Goal: Information Seeking & Learning: Compare options

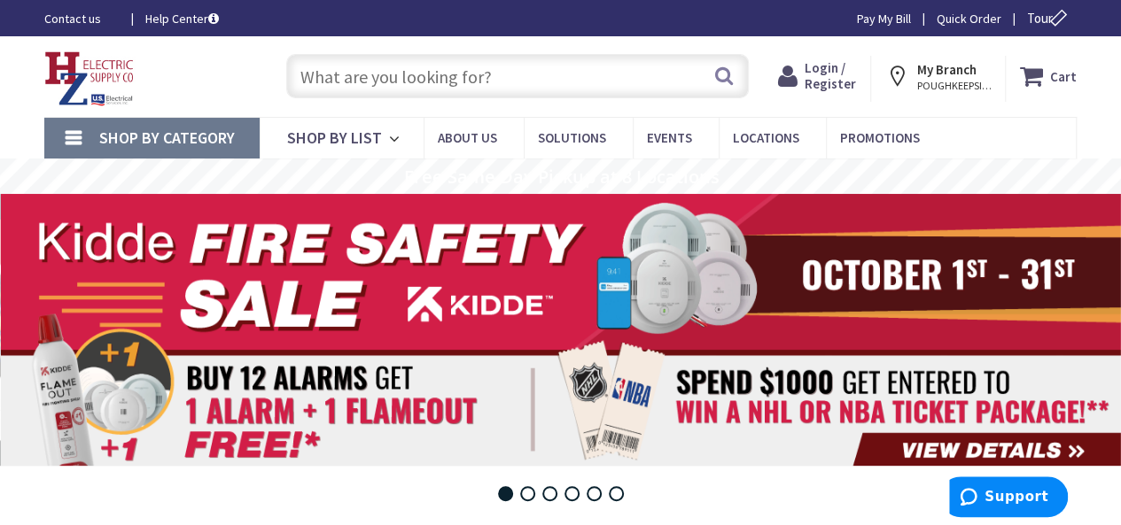
click at [318, 82] on input "text" at bounding box center [517, 76] width 462 height 44
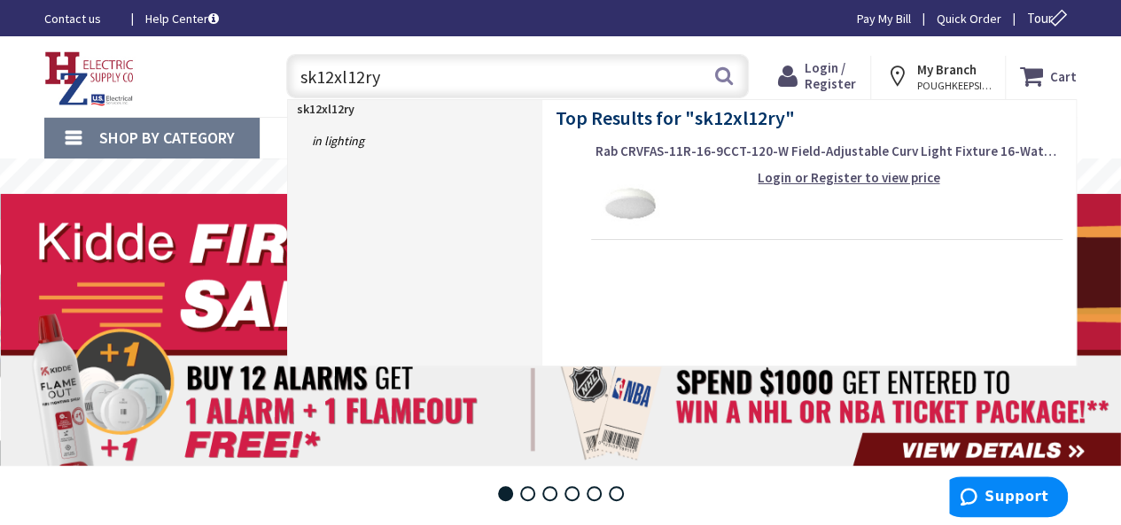
type input "sk12xl12ryn"
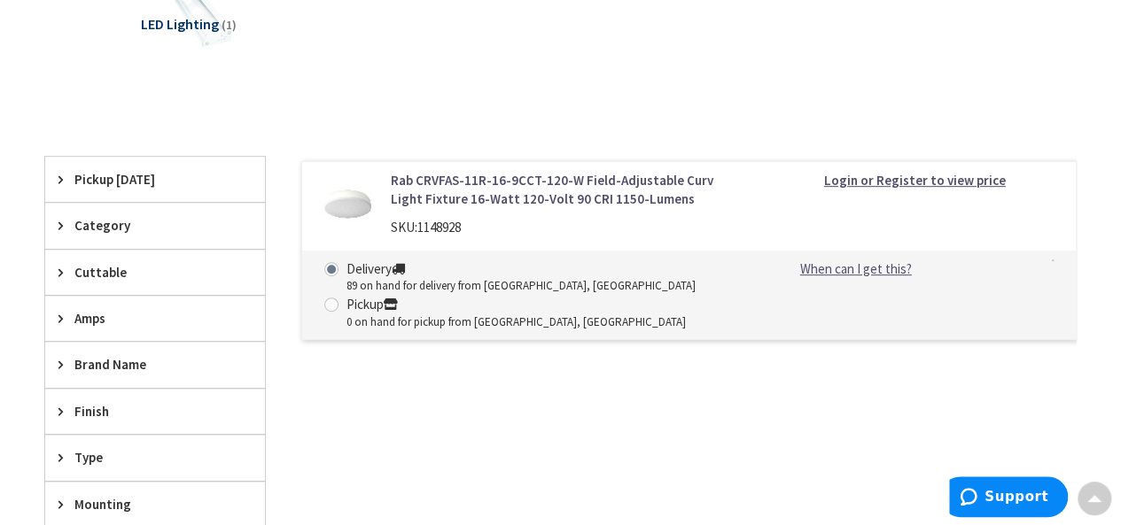
scroll to position [346, 0]
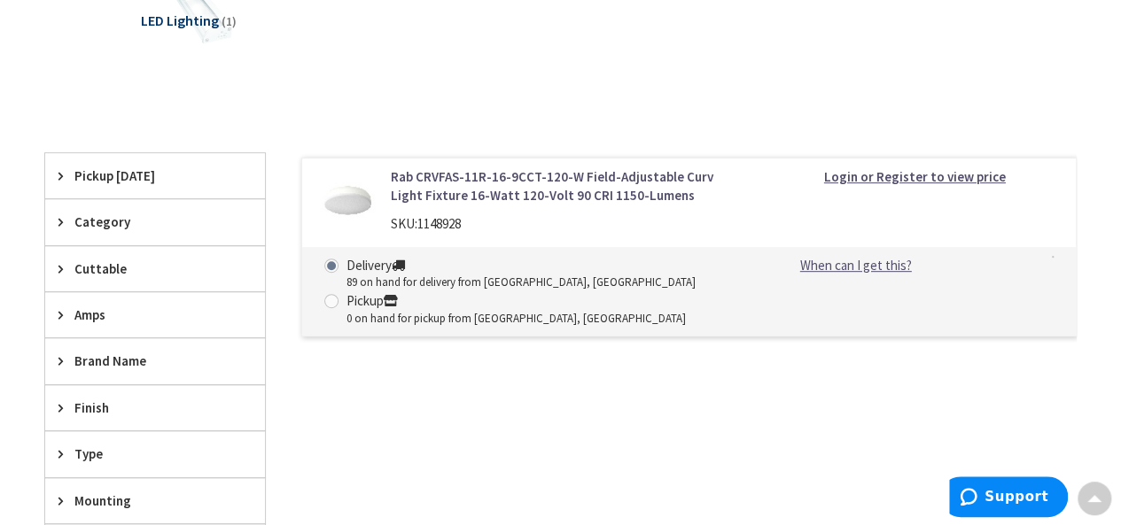
click at [504, 178] on link "Rab CRVFAS-11R-16-9CCT-120-W Field-Adjustable Curv Light Fixture 16-Watt 120-Vo…" at bounding box center [565, 186] width 349 height 38
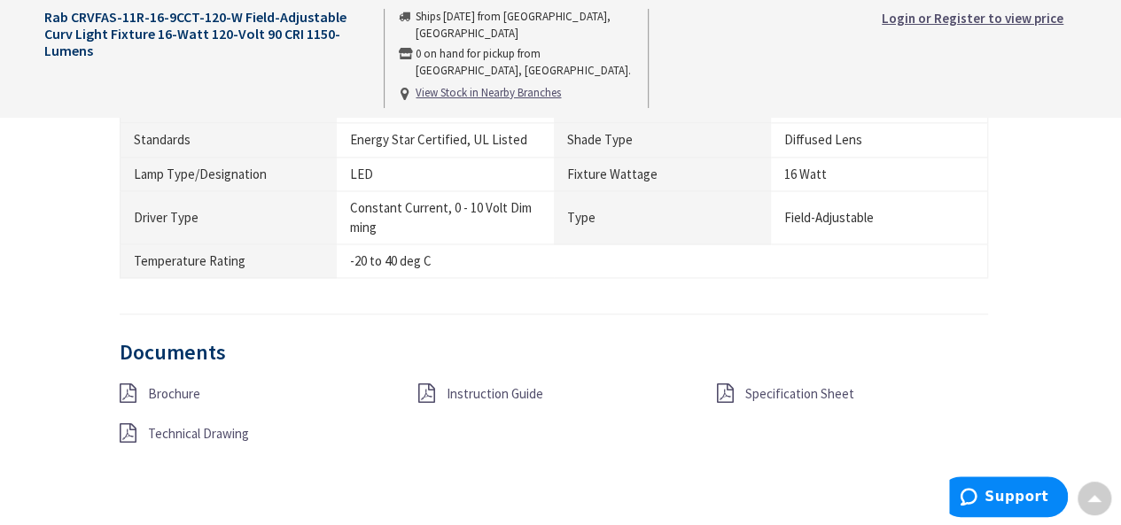
scroll to position [1363, 0]
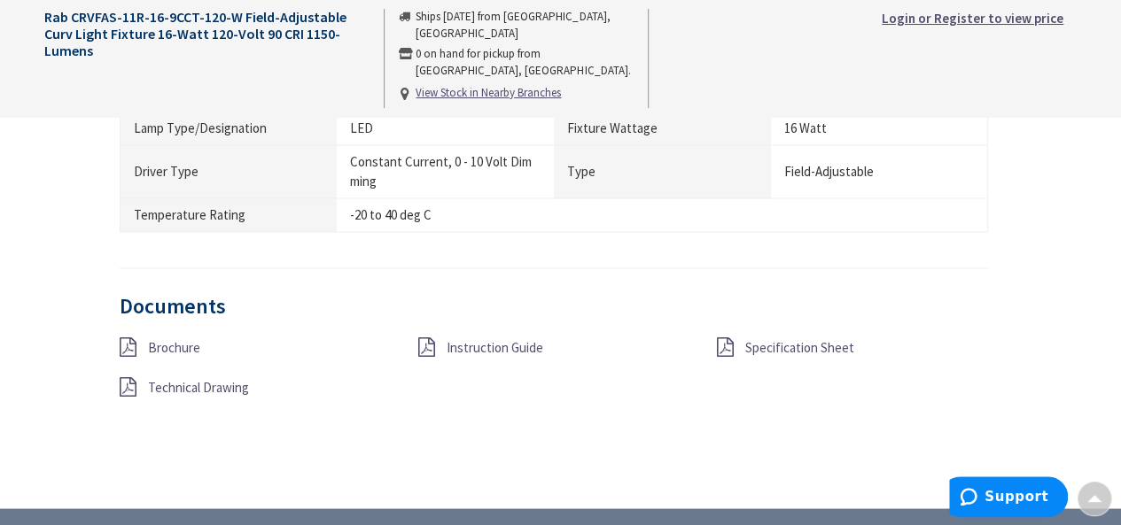
click at [776, 338] on span "Specification Sheet" at bounding box center [798, 346] width 109 height 17
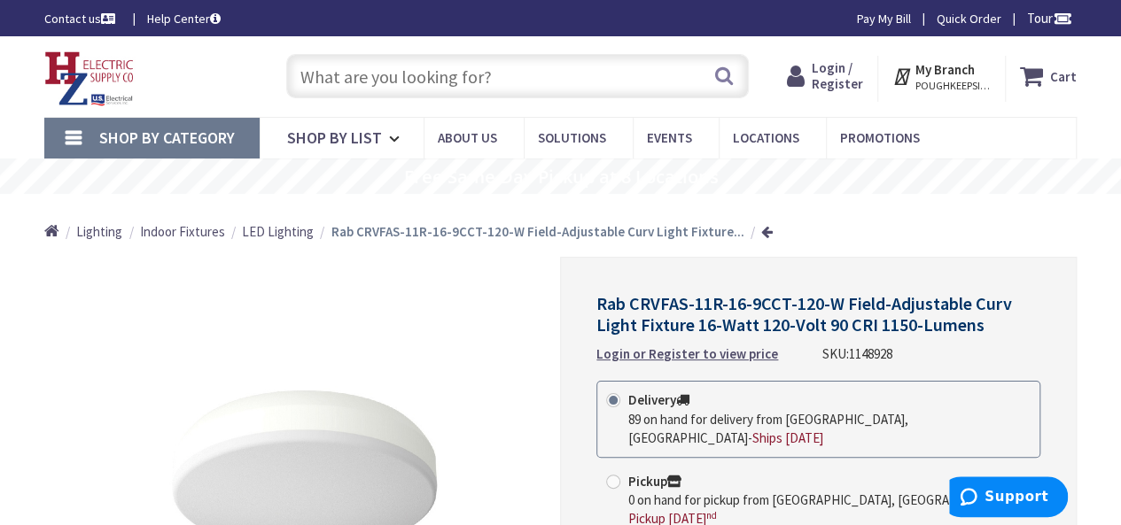
click at [348, 70] on input "text" at bounding box center [517, 76] width 462 height 44
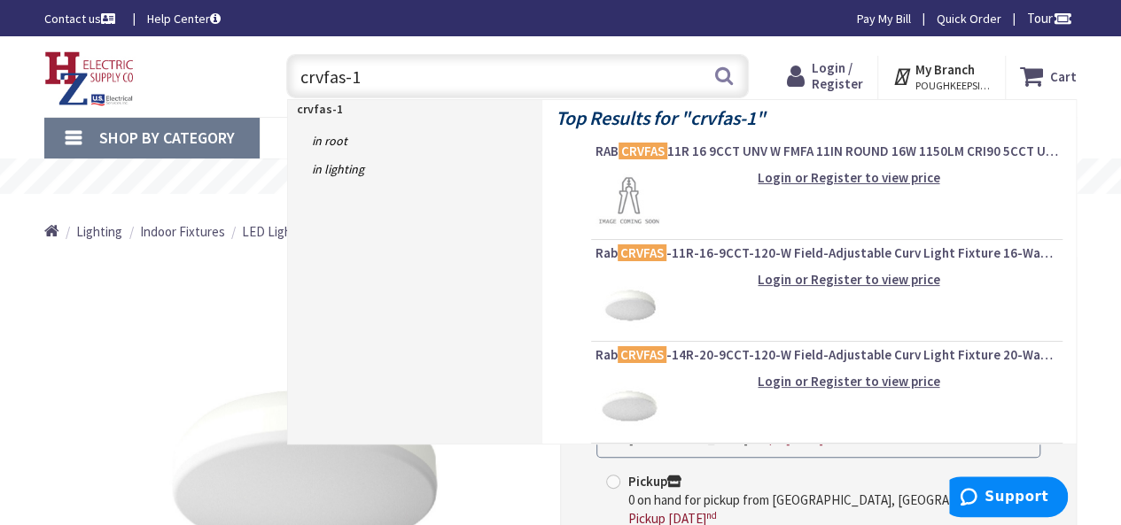
type input "crvfas-14"
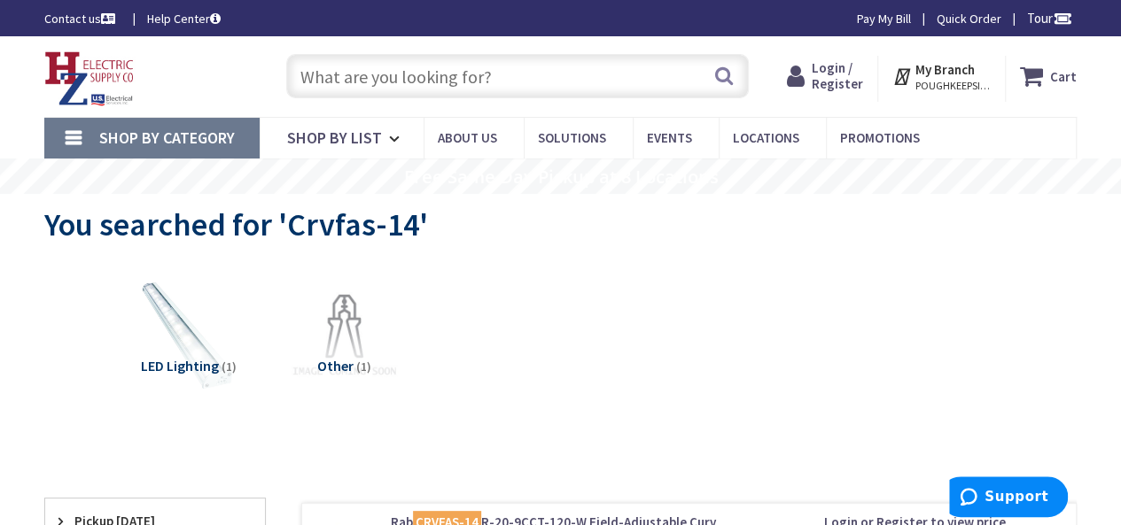
click at [840, 75] on span "Login / Register" at bounding box center [837, 75] width 51 height 33
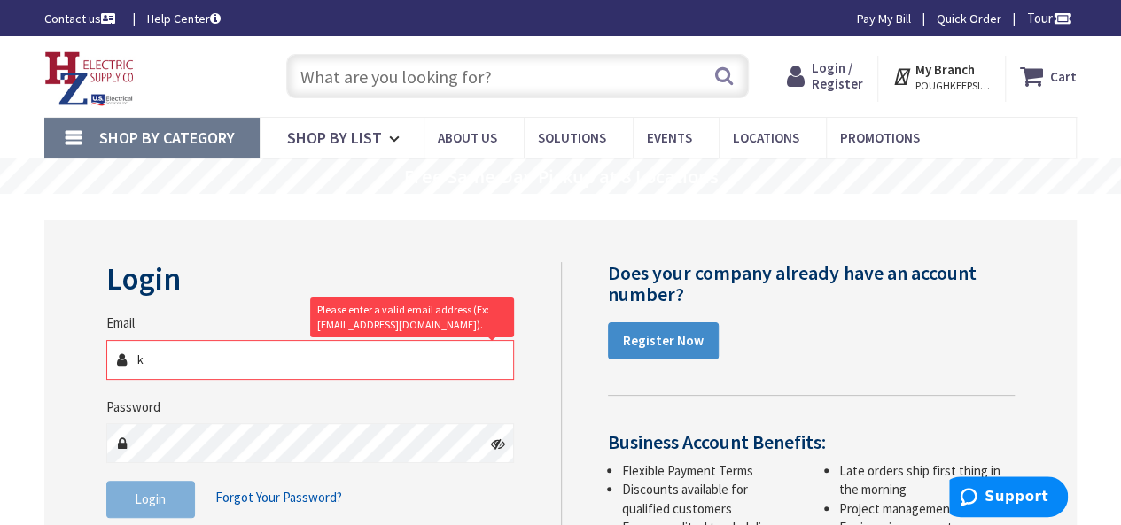
type input "keithhorning@ccimail.com"
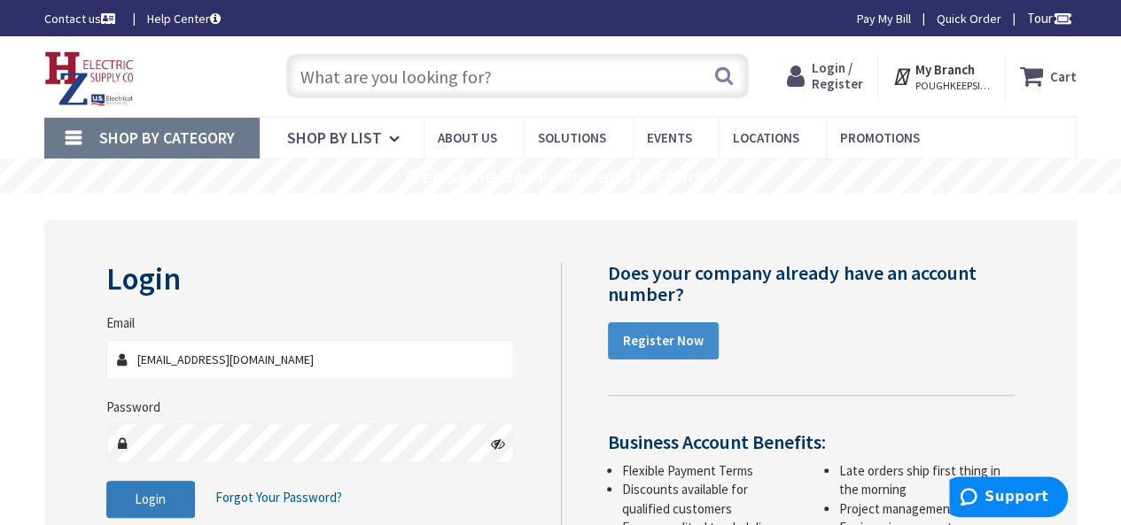
click at [150, 492] on span "Login" at bounding box center [150, 499] width 31 height 17
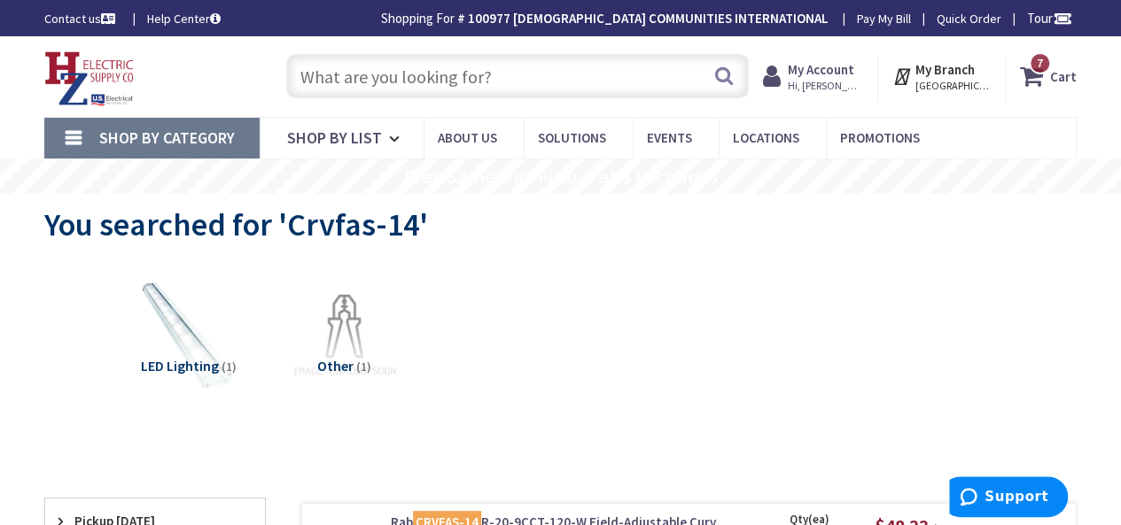
click at [833, 74] on strong "My Account" at bounding box center [821, 69] width 66 height 17
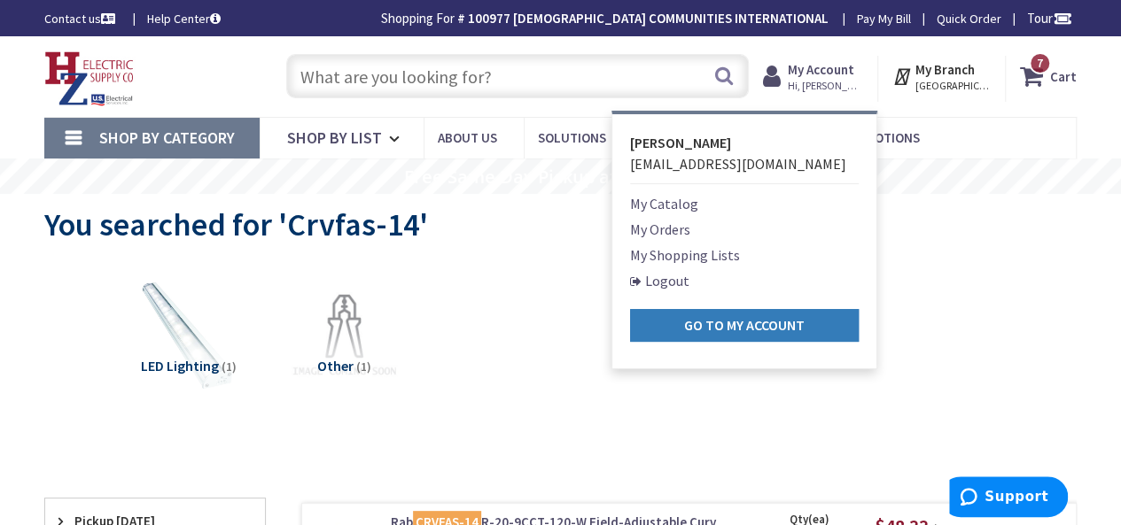
click at [729, 322] on strong "Go to My Account" at bounding box center [744, 325] width 120 height 18
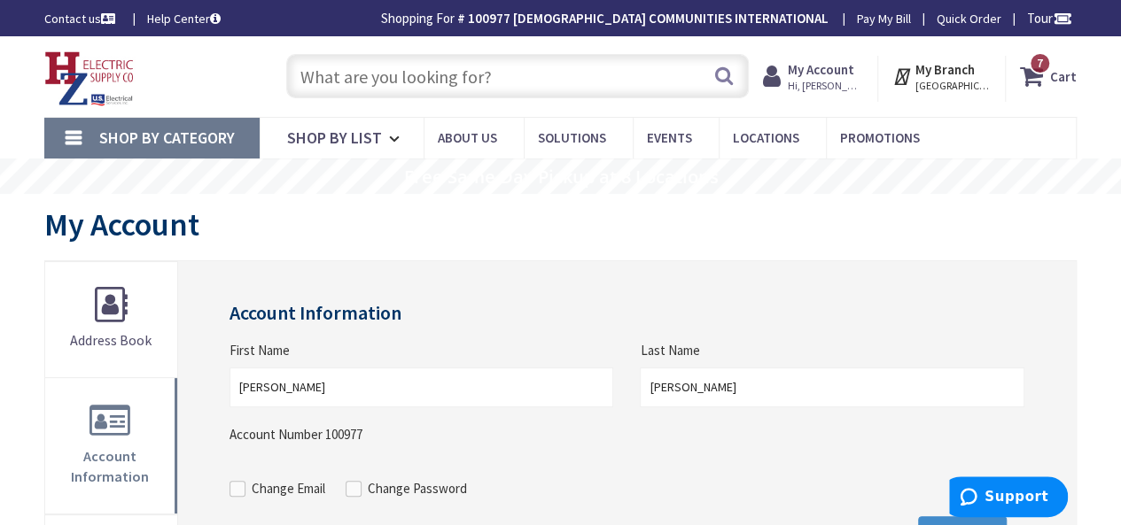
click at [852, 71] on strong "My Account" at bounding box center [821, 69] width 66 height 17
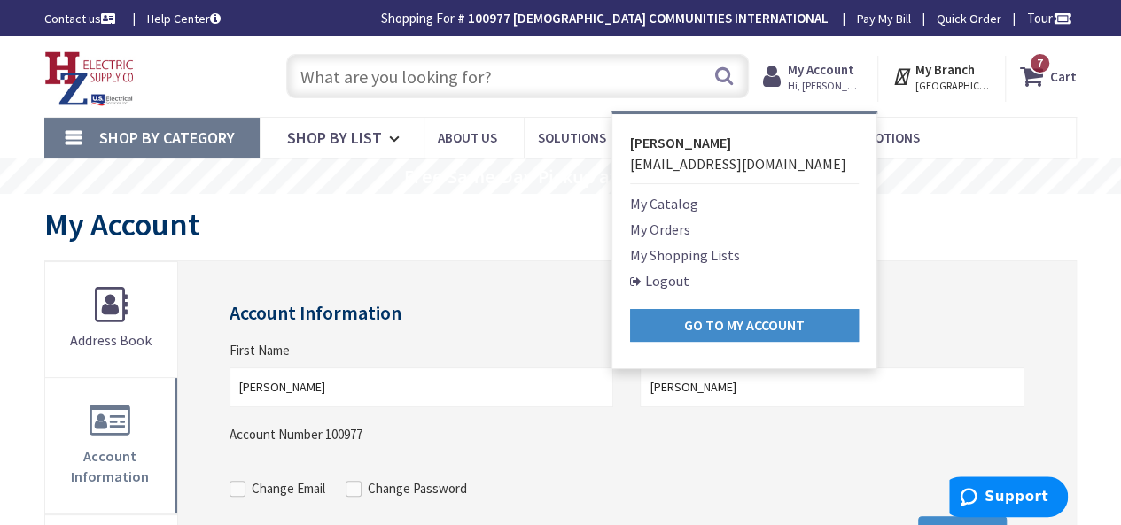
click at [680, 280] on link "Logout" at bounding box center [659, 280] width 59 height 21
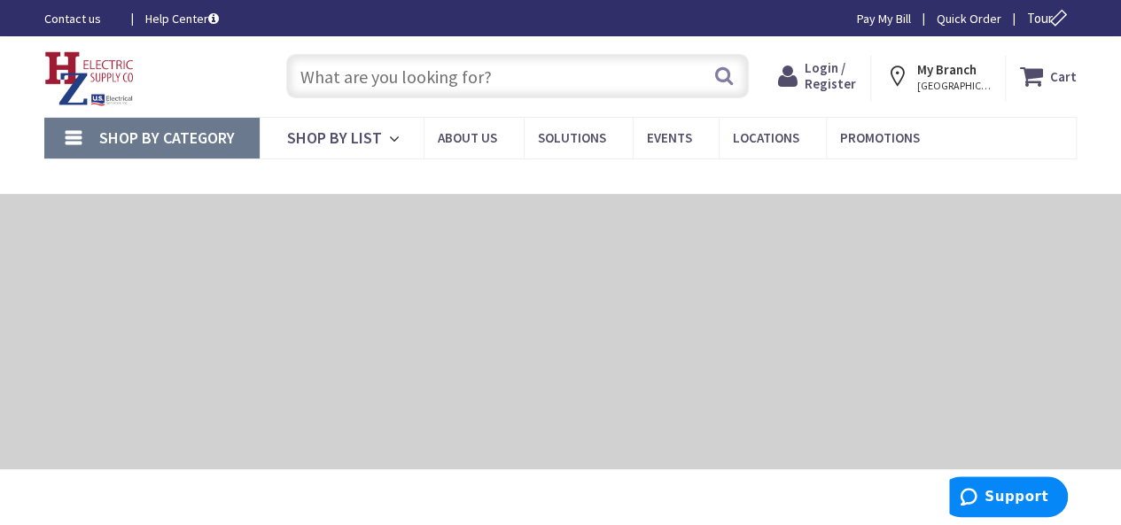
click at [841, 79] on span "Login / Register" at bounding box center [829, 75] width 51 height 33
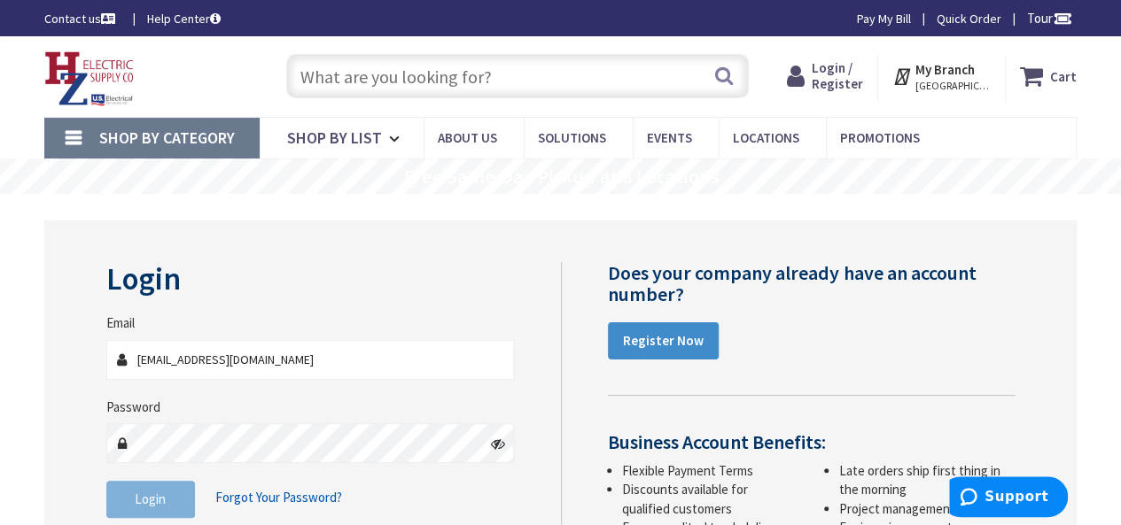
click at [200, 358] on input "keithhorning@ccimail.com" at bounding box center [310, 360] width 408 height 40
click at [221, 358] on input "keithhorning1@ccimail.com" at bounding box center [310, 360] width 408 height 40
type input "[EMAIL_ADDRESS][DOMAIN_NAME]"
click at [138, 498] on span "Login" at bounding box center [150, 499] width 31 height 17
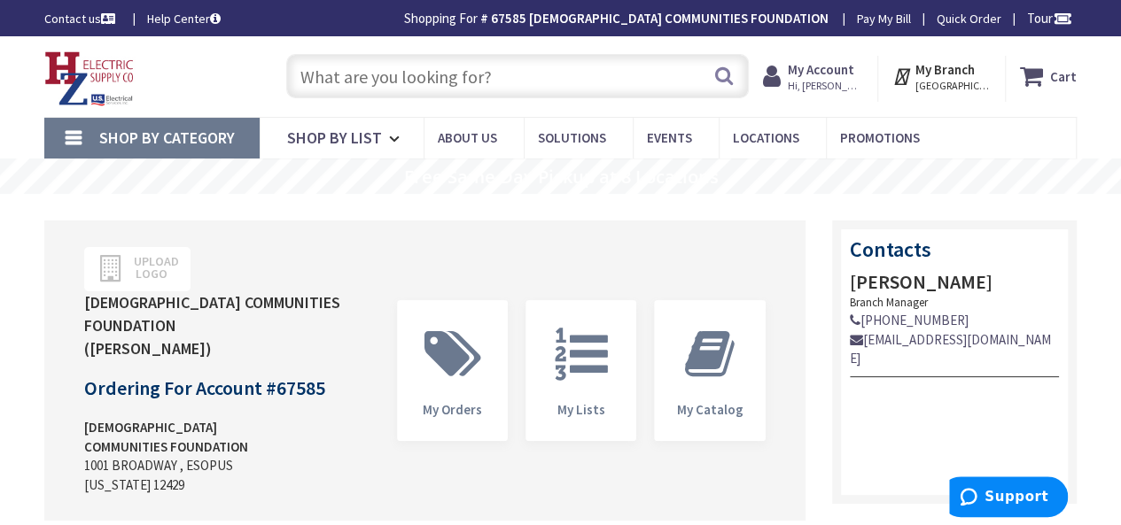
click at [417, 78] on input "text" at bounding box center [517, 76] width 462 height 44
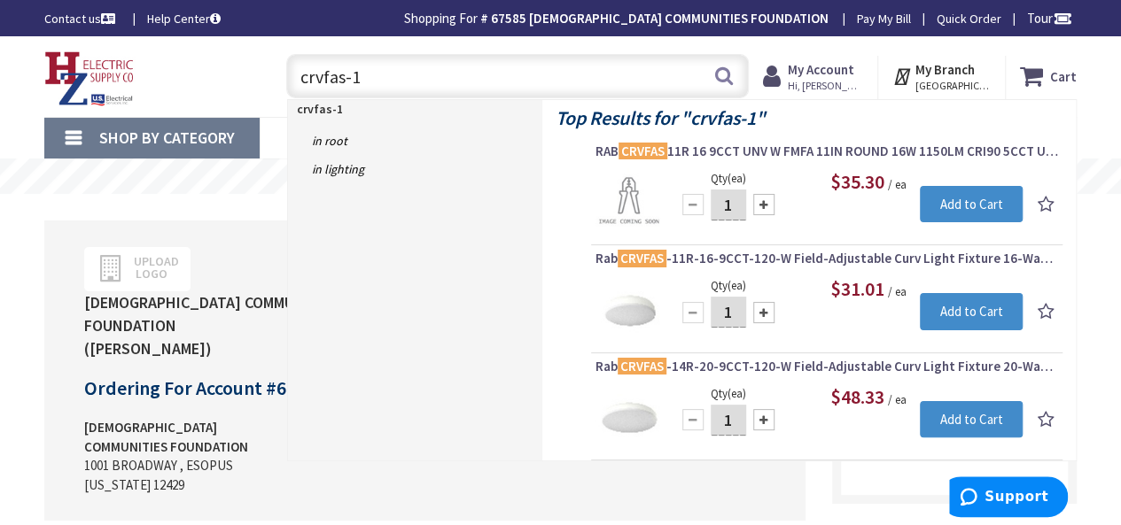
type input "crvfas-14"
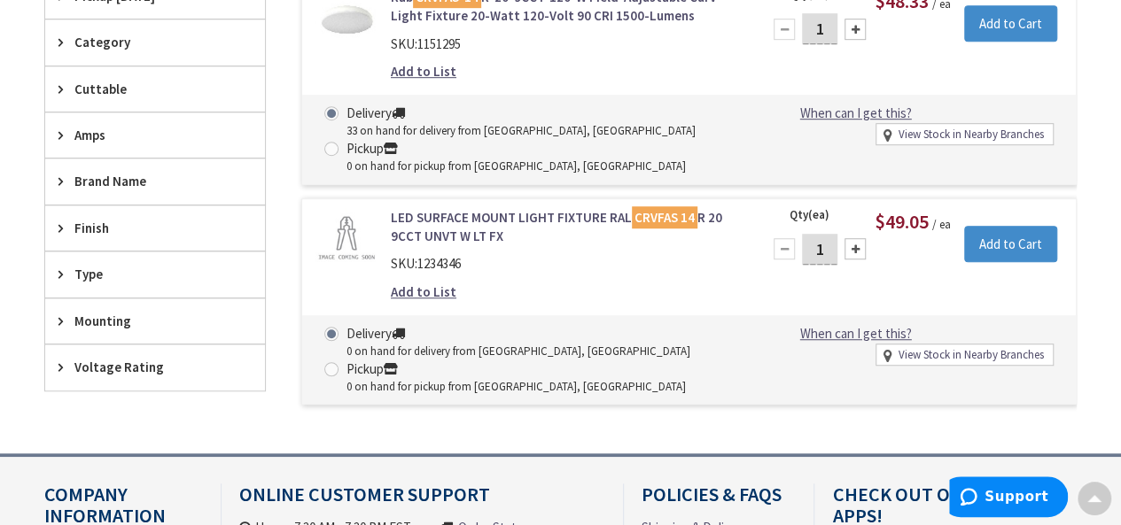
scroll to position [451, 0]
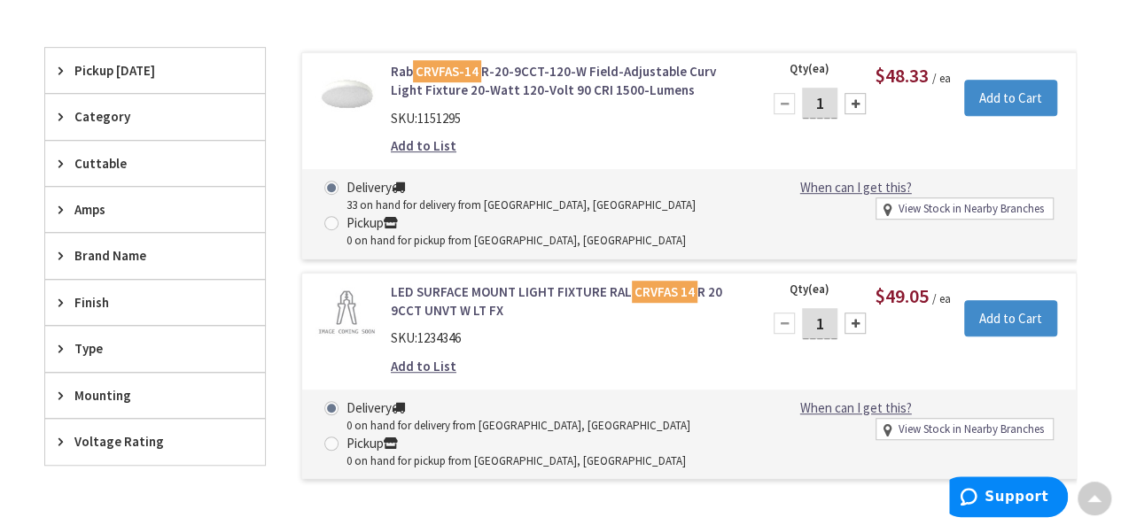
click at [555, 70] on link "Rab CRVFAS-14 R-20-9CCT-120-W Field-Adjustable Curv Light Fixture 20-Watt 120-V…" at bounding box center [565, 81] width 349 height 38
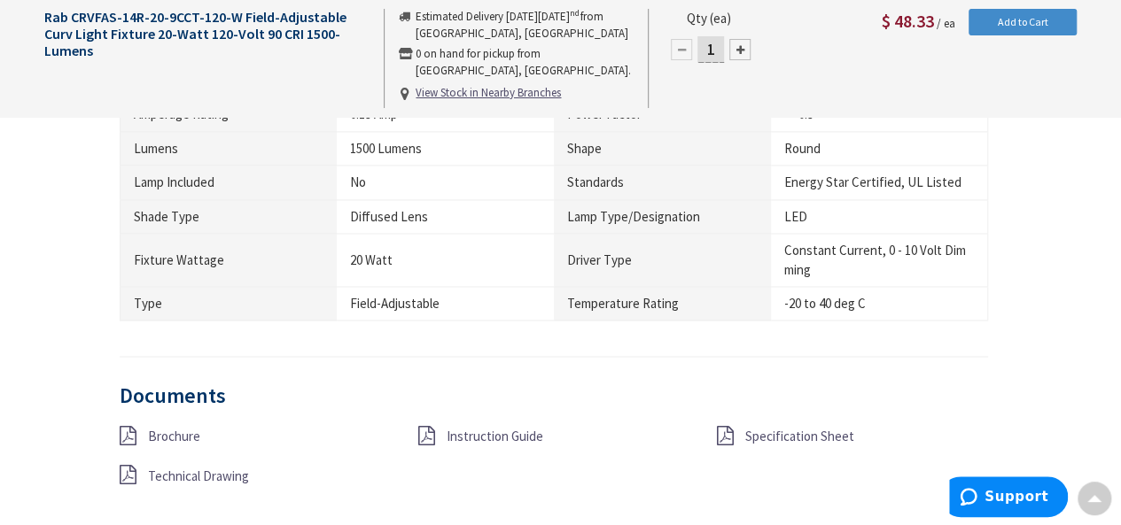
scroll to position [1292, 0]
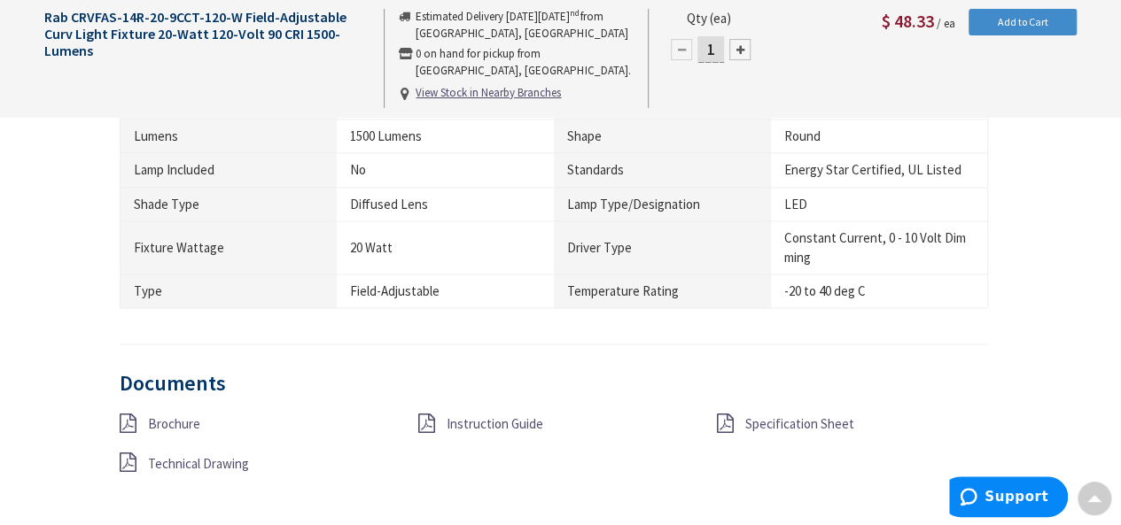
click at [775, 416] on span "Specification Sheet" at bounding box center [798, 423] width 109 height 17
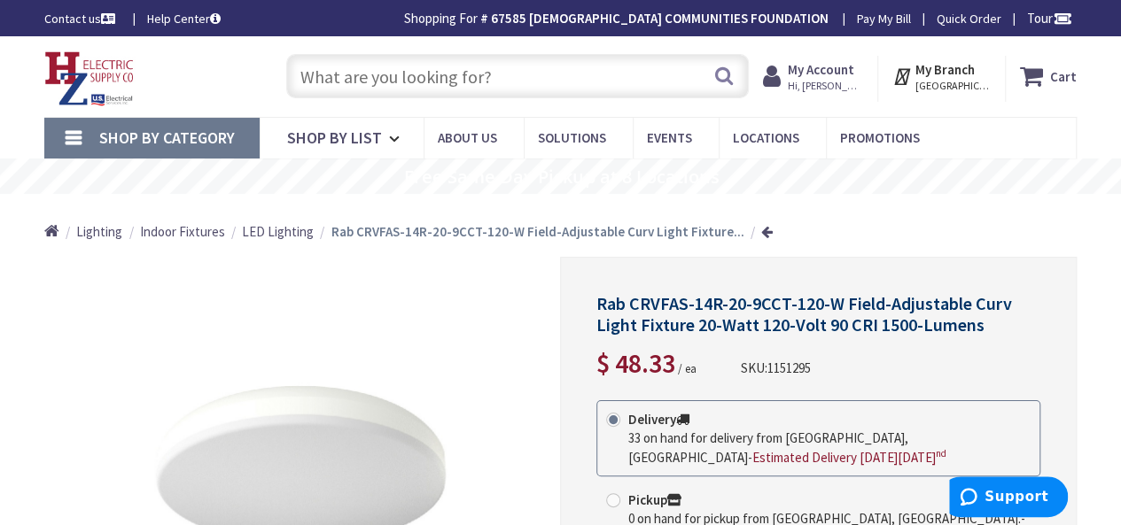
click at [356, 75] on input "text" at bounding box center [517, 76] width 462 height 44
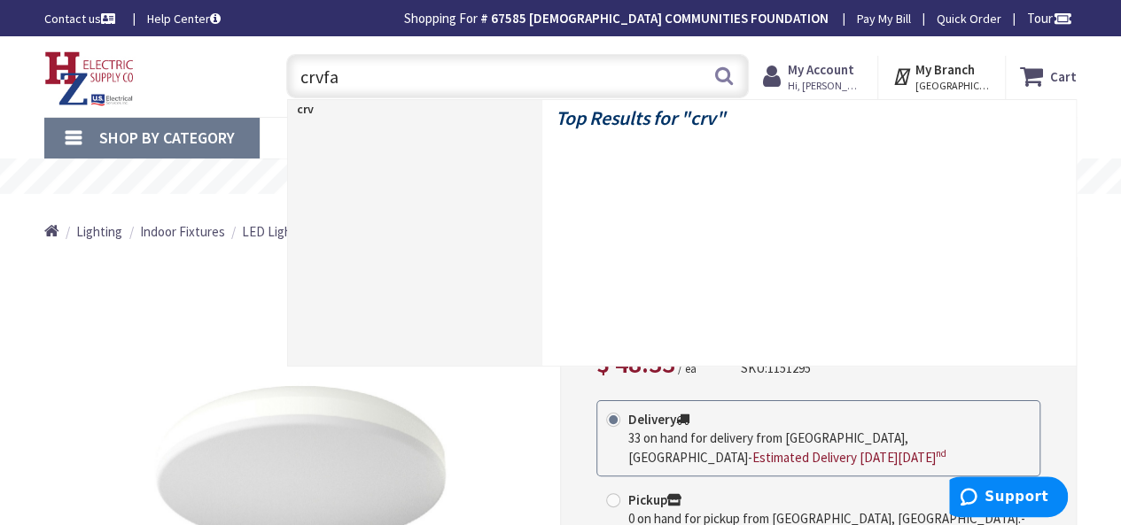
type input "crvfas"
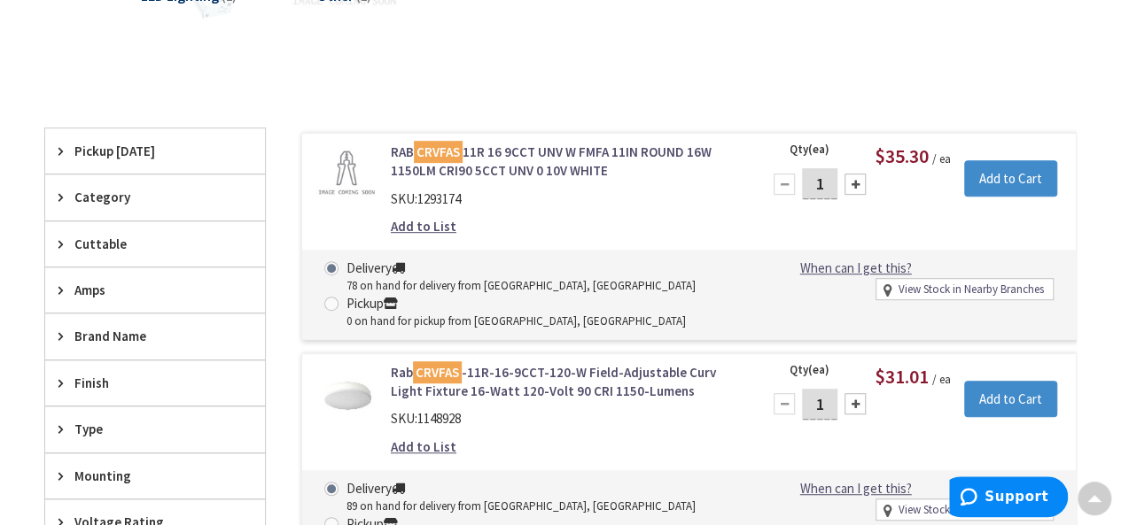
scroll to position [385, 0]
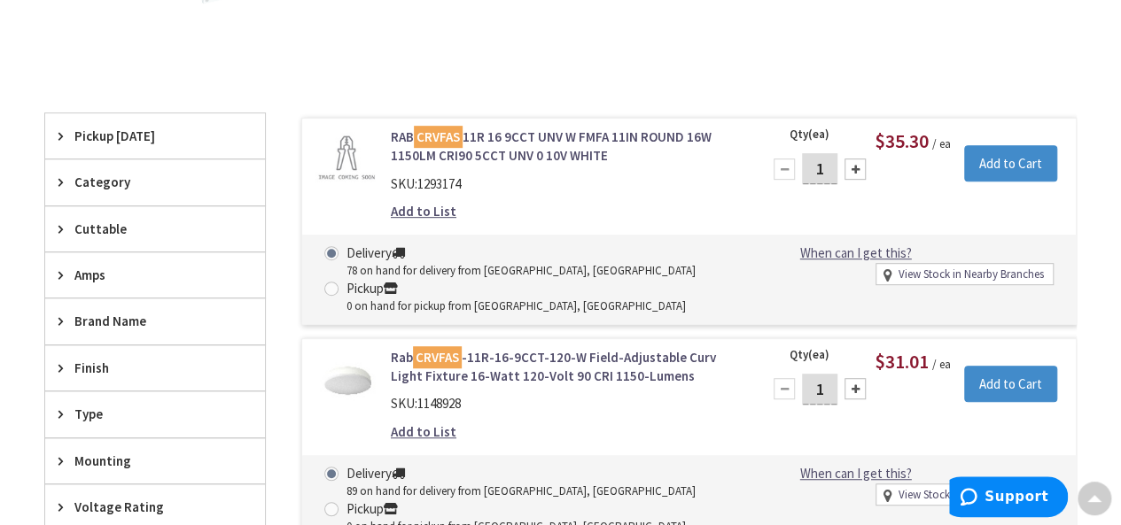
click at [537, 352] on link "Rab CRVFAS -11R-16-9CCT-120-W Field-Adjustable Curv Light Fixture 16-Watt 120-V…" at bounding box center [565, 367] width 349 height 38
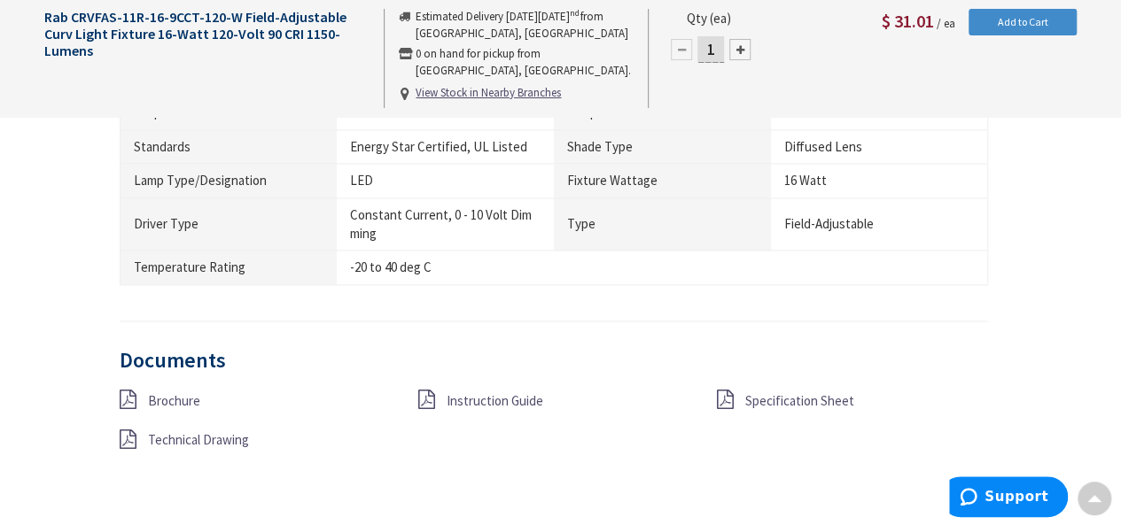
scroll to position [1352, 0]
click at [786, 389] on span "Specification Sheet" at bounding box center [798, 397] width 109 height 17
